Goal: Information Seeking & Learning: Learn about a topic

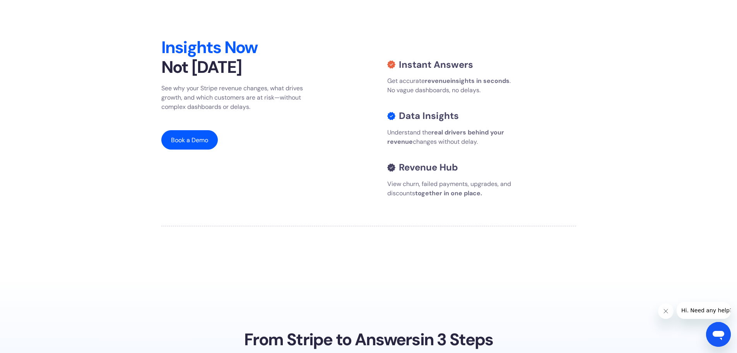
scroll to position [735, 0]
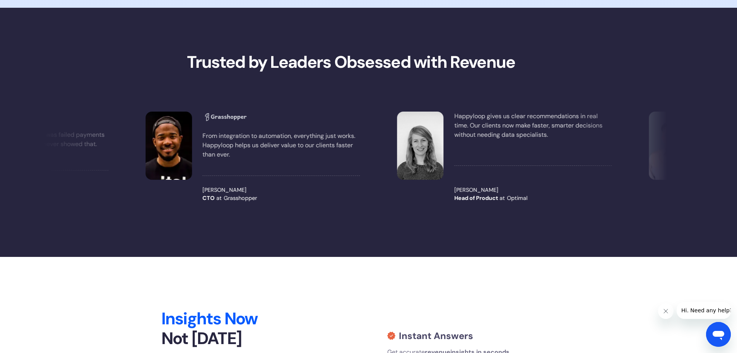
drag, startPoint x: 472, startPoint y: 166, endPoint x: 354, endPoint y: 164, distance: 117.7
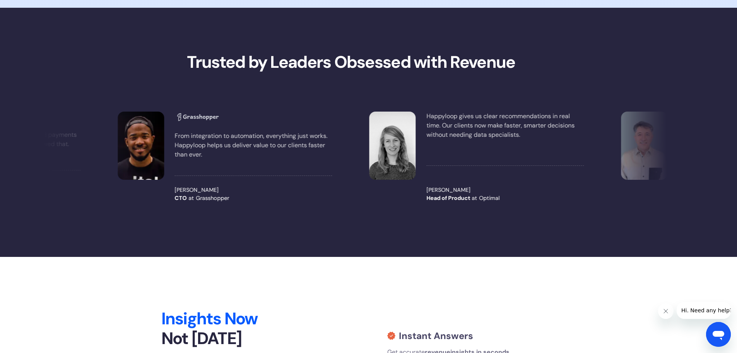
click at [358, 209] on div "We replaced complex dashboards with simple insights our revenue actually act on…" at bounding box center [369, 156] width 664 height 103
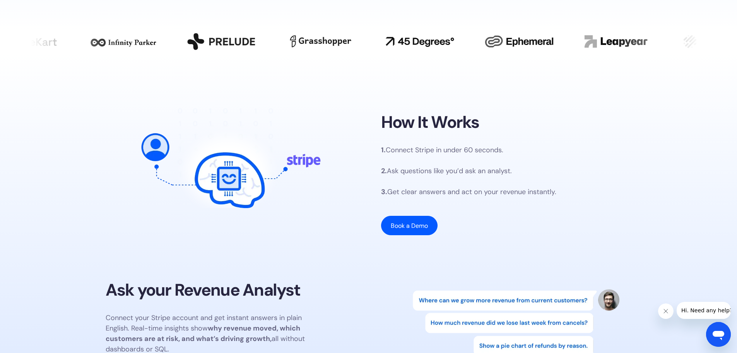
scroll to position [464, 0]
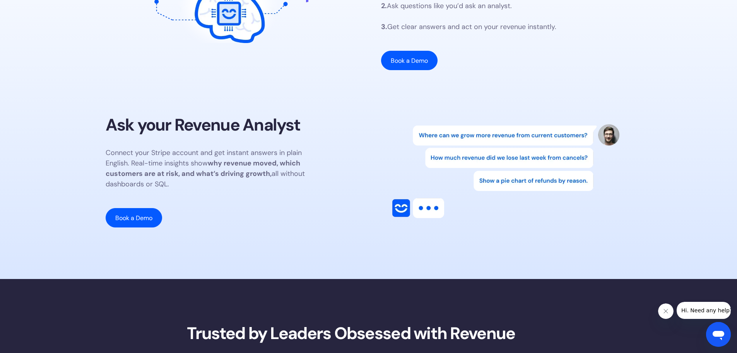
click at [296, 185] on p "Connect your Stripe account and get instant answers in plain English. Real-time…" at bounding box center [210, 168] width 209 height 42
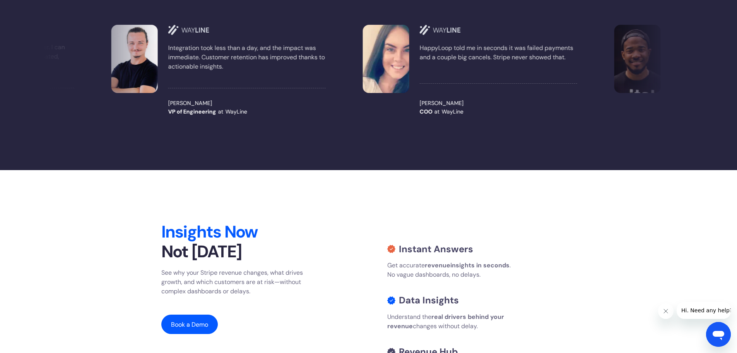
scroll to position [968, 0]
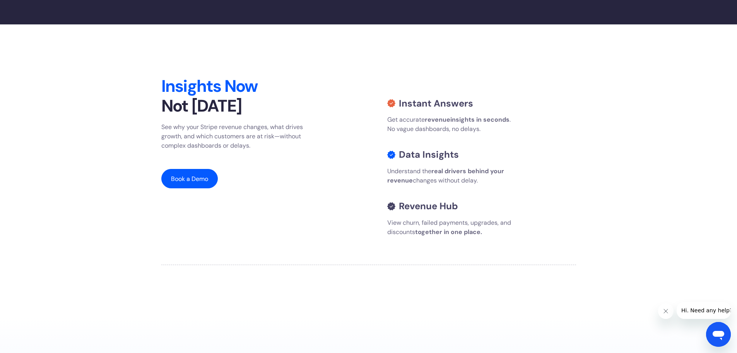
click at [275, 112] on h2 "Insights Now Not [DATE]" at bounding box center [233, 96] width 145 height 40
click at [279, 150] on p "See why your Stripe revenue changes, what drives growth, and which customers ar…" at bounding box center [233, 136] width 145 height 28
click at [278, 150] on p "See why your Stripe revenue changes, what drives growth, and which customers ar…" at bounding box center [233, 136] width 145 height 28
click at [277, 150] on p "See why your Stripe revenue changes, what drives growth, and which customers ar…" at bounding box center [233, 136] width 145 height 28
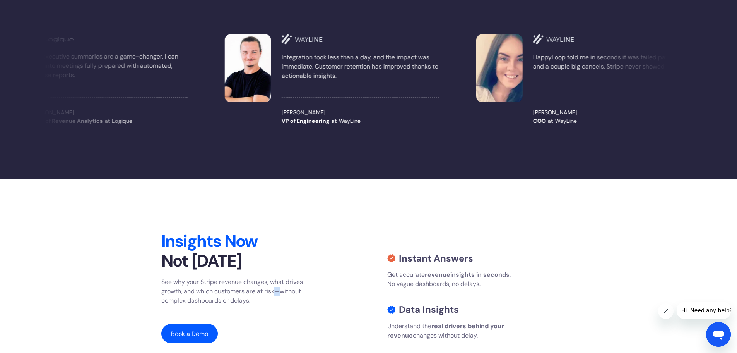
scroll to position [1084, 0]
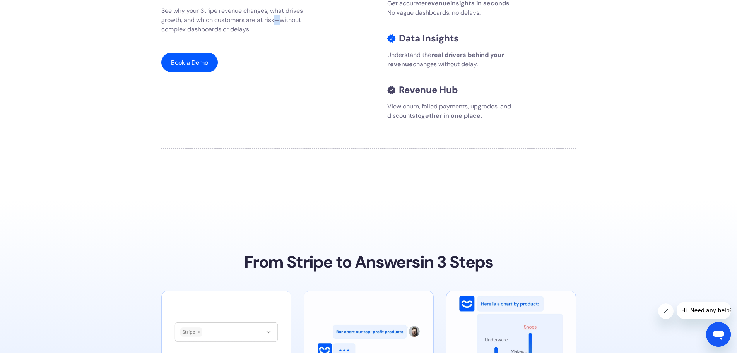
click at [280, 34] on p "See why your Stripe revenue changes, what drives growth, and which customers ar…" at bounding box center [233, 20] width 145 height 28
click at [279, 34] on p "See why your Stripe revenue changes, what drives growth, and which customers ar…" at bounding box center [233, 20] width 145 height 28
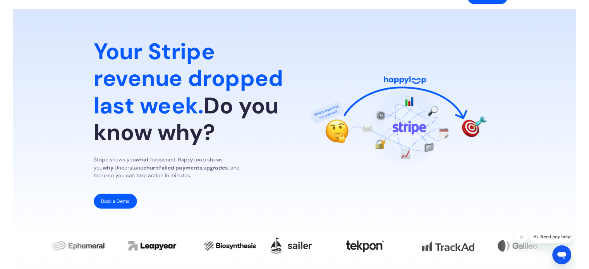
scroll to position [0, 0]
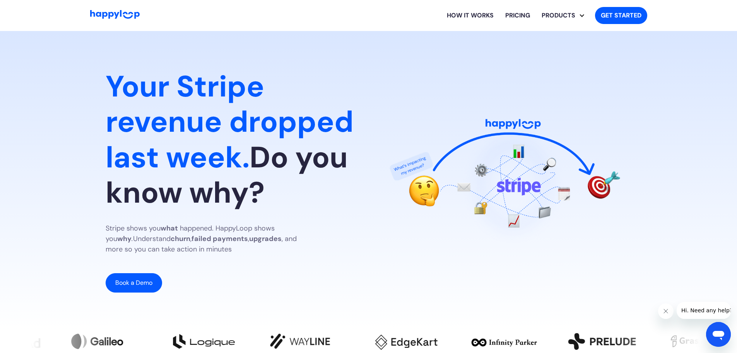
click at [310, 195] on h1 "Your Stripe revenue dropped last week. Do you know why?" at bounding box center [231, 140] width 251 height 142
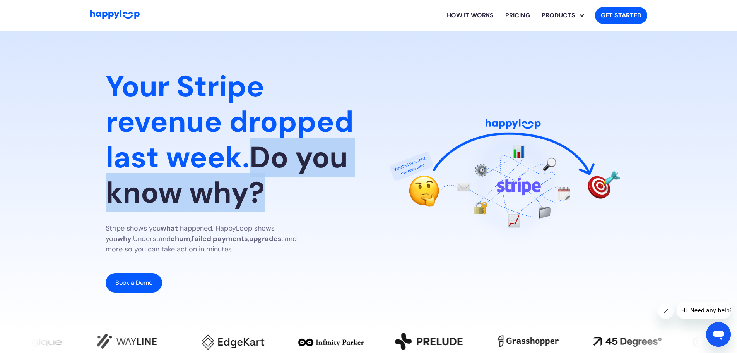
drag, startPoint x: 258, startPoint y: 157, endPoint x: 323, endPoint y: 196, distance: 75.9
click at [323, 196] on h1 "Your Stripe revenue dropped last week. Do you know why?" at bounding box center [231, 140] width 251 height 142
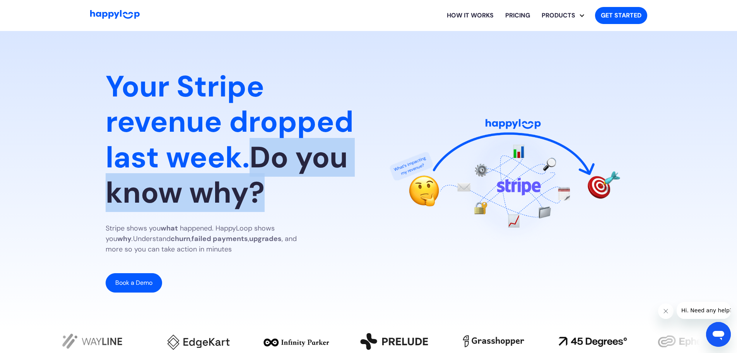
click at [289, 193] on h1 "Your Stripe revenue dropped last week. Do you know why?" at bounding box center [231, 140] width 251 height 142
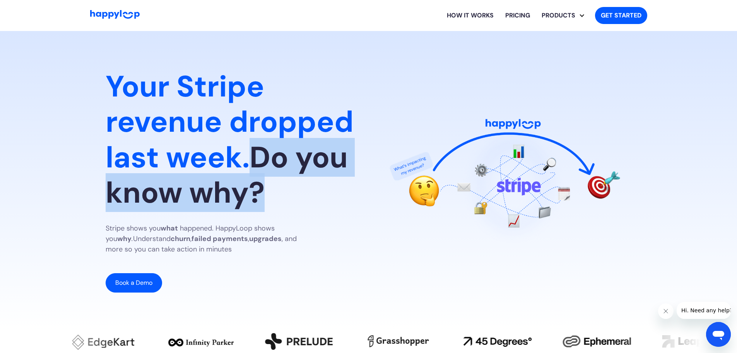
drag, startPoint x: 260, startPoint y: 154, endPoint x: 330, endPoint y: 200, distance: 83.9
click at [330, 200] on h1 "Your Stripe revenue dropped last week. Do you know why?" at bounding box center [231, 140] width 251 height 142
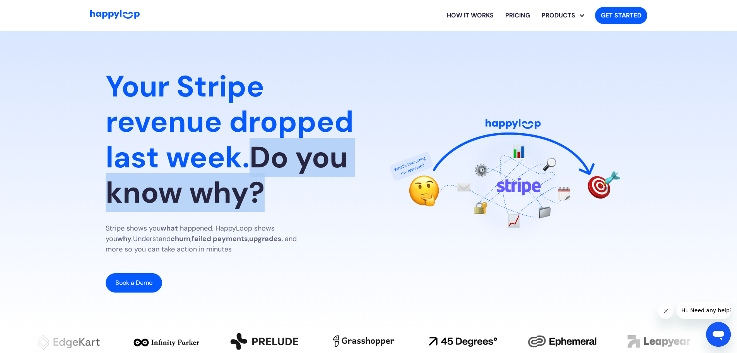
click at [266, 162] on h1 "Your Stripe revenue dropped last week. Do you know why?" at bounding box center [231, 140] width 251 height 142
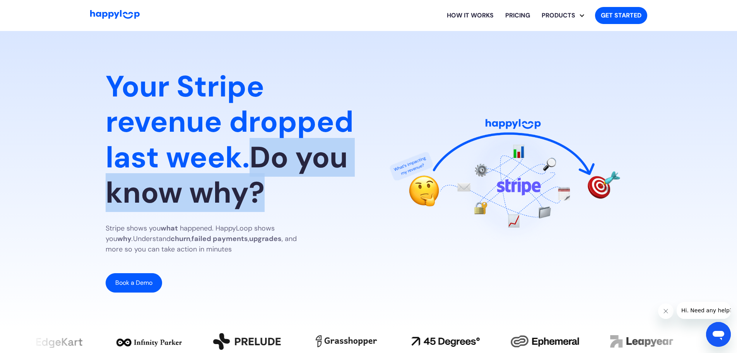
click at [262, 159] on h1 "Your Stripe revenue dropped last week. Do you know why?" at bounding box center [231, 140] width 251 height 142
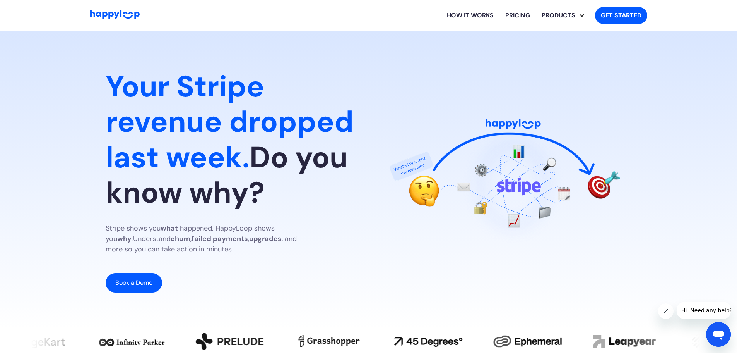
click at [259, 160] on h1 "Your Stripe revenue dropped last week. Do you know why?" at bounding box center [231, 140] width 251 height 142
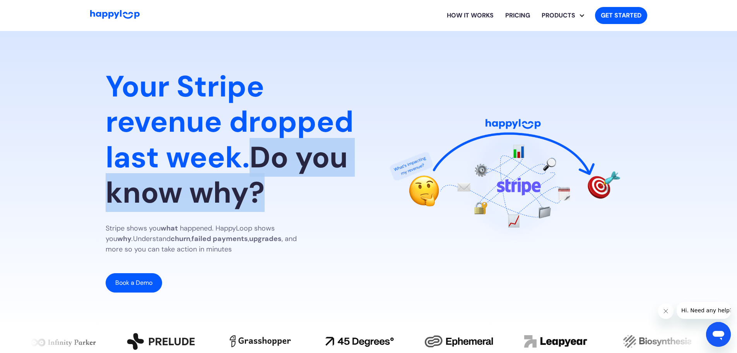
drag, startPoint x: 256, startPoint y: 157, endPoint x: 324, endPoint y: 199, distance: 79.9
click at [324, 199] on h1 "Your Stripe revenue dropped last week. Do you know why?" at bounding box center [231, 140] width 251 height 142
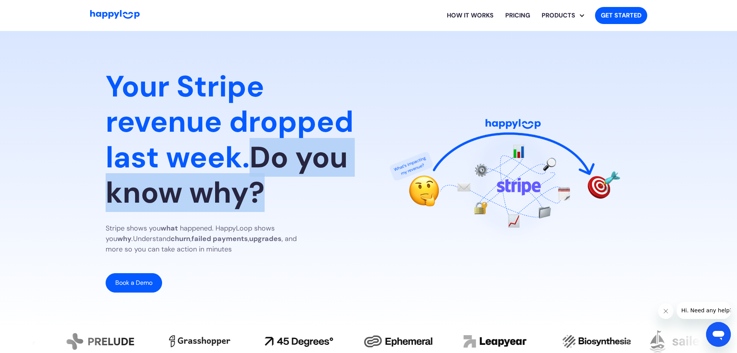
click at [319, 195] on h1 "Your Stripe revenue dropped last week. Do you know why?" at bounding box center [231, 140] width 251 height 142
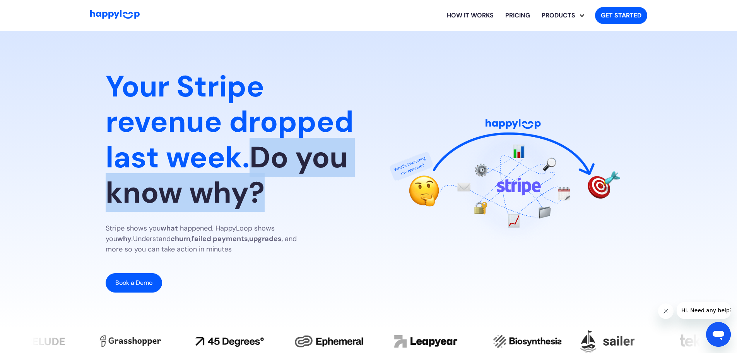
drag, startPoint x: 260, startPoint y: 159, endPoint x: 325, endPoint y: 191, distance: 71.8
click at [325, 191] on h1 "Your Stripe revenue dropped last week. Do you know why?" at bounding box center [231, 140] width 251 height 142
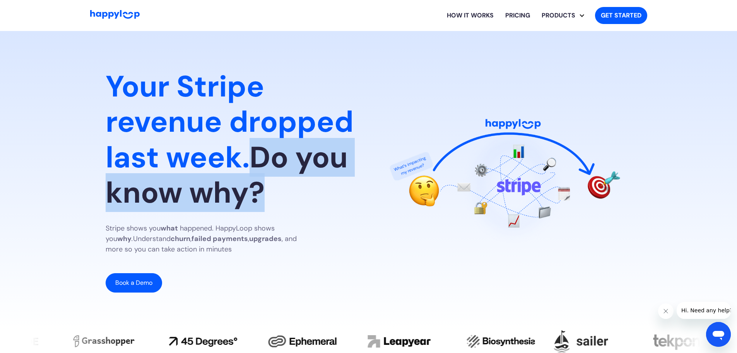
click at [325, 191] on h1 "Your Stripe revenue dropped last week. Do you know why?" at bounding box center [231, 140] width 251 height 142
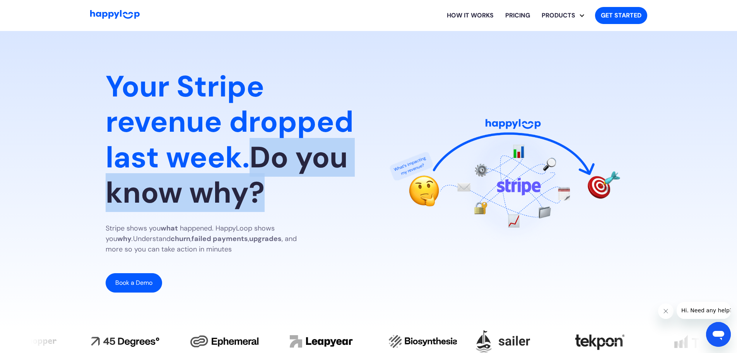
drag, startPoint x: 323, startPoint y: 193, endPoint x: 260, endPoint y: 157, distance: 71.8
click at [260, 157] on h1 "Your Stripe revenue dropped last week. Do you know why?" at bounding box center [231, 140] width 251 height 142
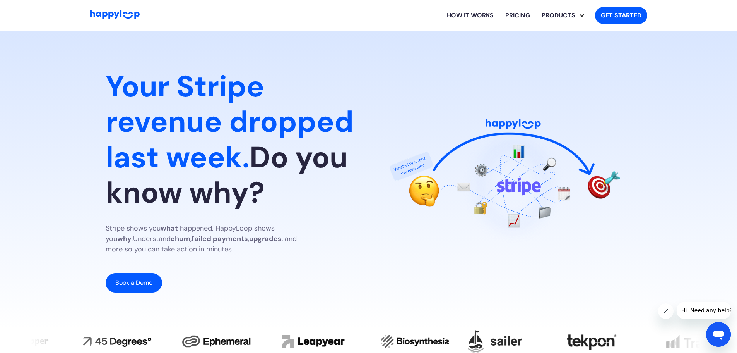
click at [251, 160] on span "Your Stripe revenue dropped last week." at bounding box center [230, 122] width 248 height 110
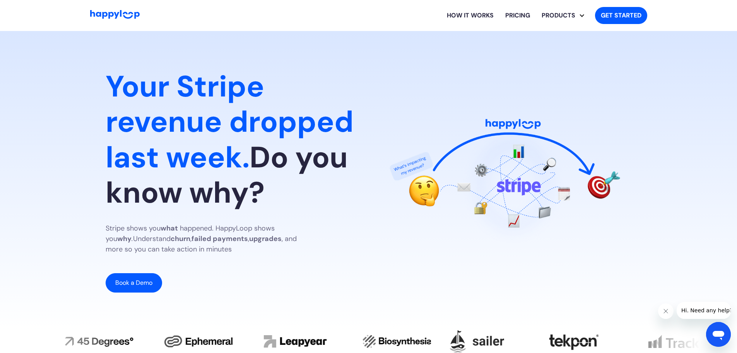
click at [260, 161] on h1 "Your Stripe revenue dropped last week. Do you know why?" at bounding box center [231, 140] width 251 height 142
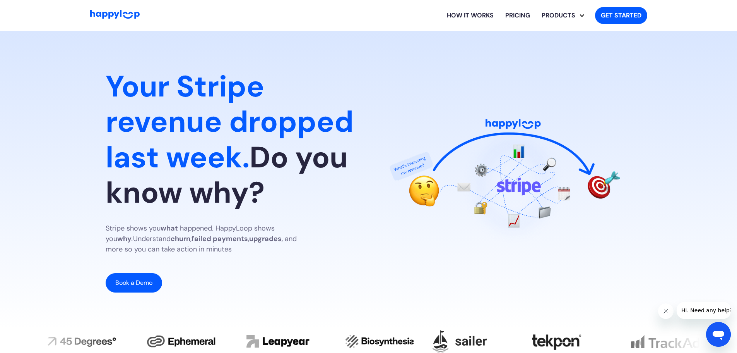
click at [259, 157] on h1 "Your Stripe revenue dropped last week. Do you know why?" at bounding box center [231, 140] width 251 height 142
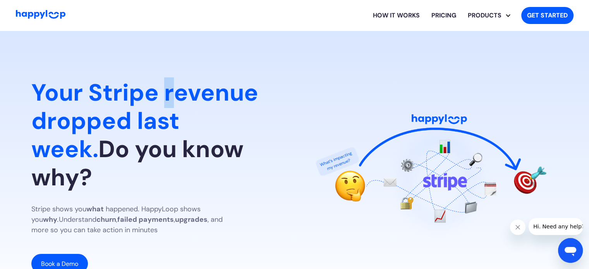
click at [170, 109] on span "Your Stripe revenue dropped last week." at bounding box center [144, 120] width 227 height 87
click at [182, 113] on span "Your Stripe revenue dropped last week." at bounding box center [144, 120] width 227 height 87
click at [247, 108] on span "Your Stripe revenue dropped last week." at bounding box center [144, 120] width 227 height 87
click at [254, 109] on span "Your Stripe revenue dropped last week." at bounding box center [144, 120] width 227 height 87
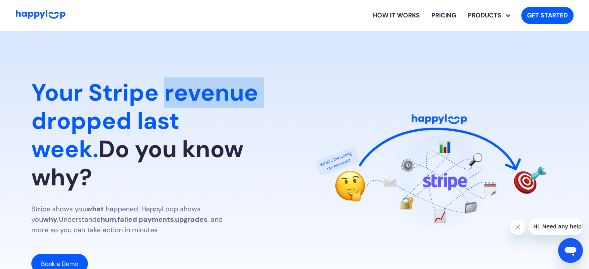
click at [254, 109] on span "Your Stripe revenue dropped last week." at bounding box center [144, 120] width 227 height 87
click at [240, 114] on span "Your Stripe revenue dropped last week." at bounding box center [144, 120] width 227 height 87
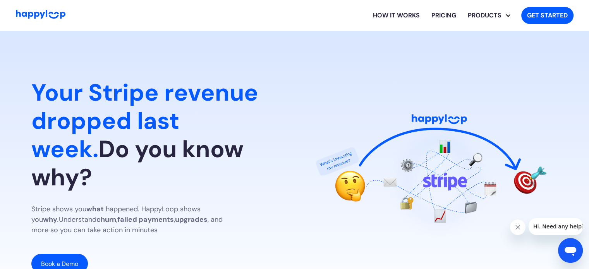
click at [238, 131] on span "Your Stripe revenue dropped last week." at bounding box center [144, 120] width 227 height 87
click at [246, 137] on span "Your Stripe revenue dropped last week." at bounding box center [144, 120] width 227 height 87
click at [252, 140] on span "Your Stripe revenue dropped last week." at bounding box center [144, 120] width 227 height 87
